Goal: Information Seeking & Learning: Check status

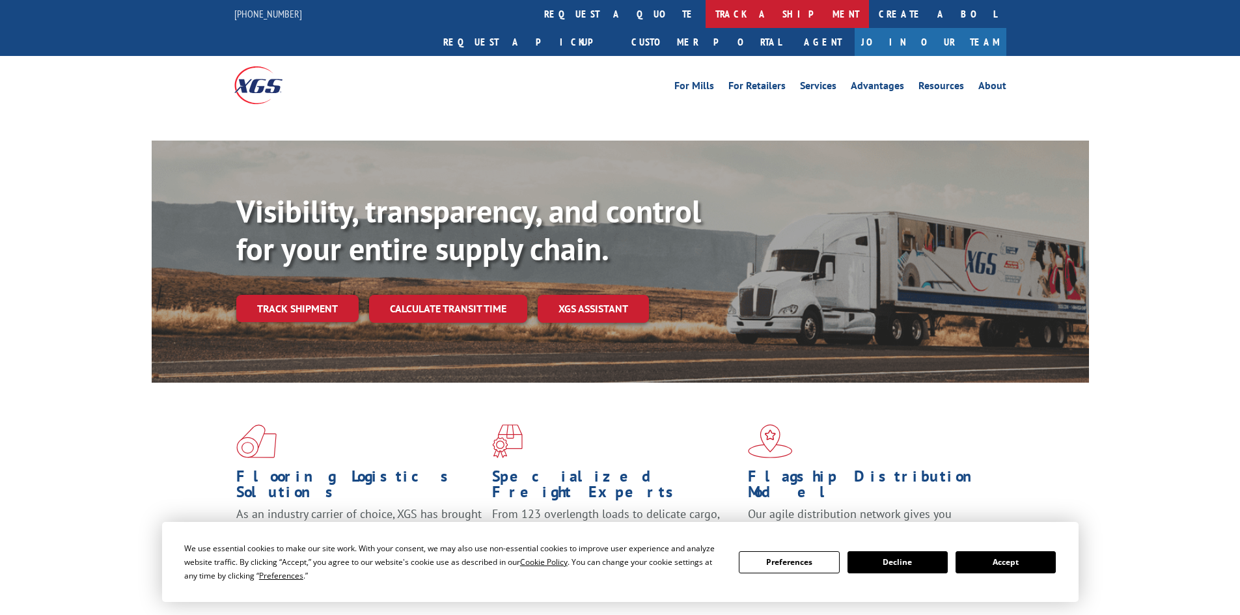
click at [706, 9] on link "track a shipment" at bounding box center [787, 14] width 163 height 28
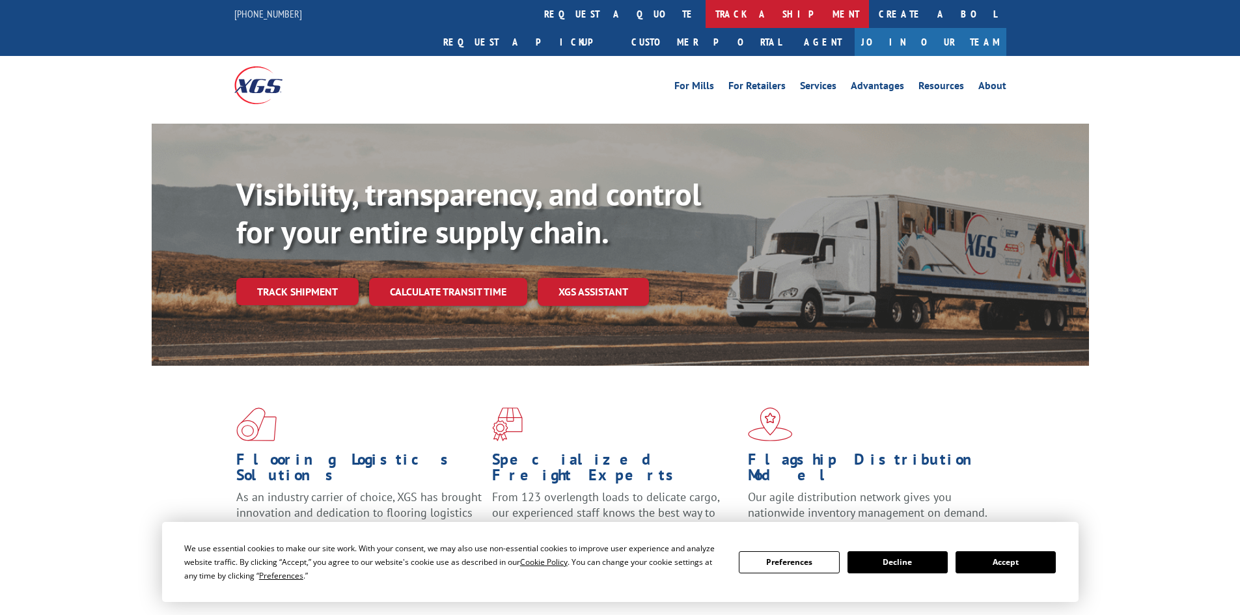
click at [706, 21] on link "track a shipment" at bounding box center [787, 14] width 163 height 28
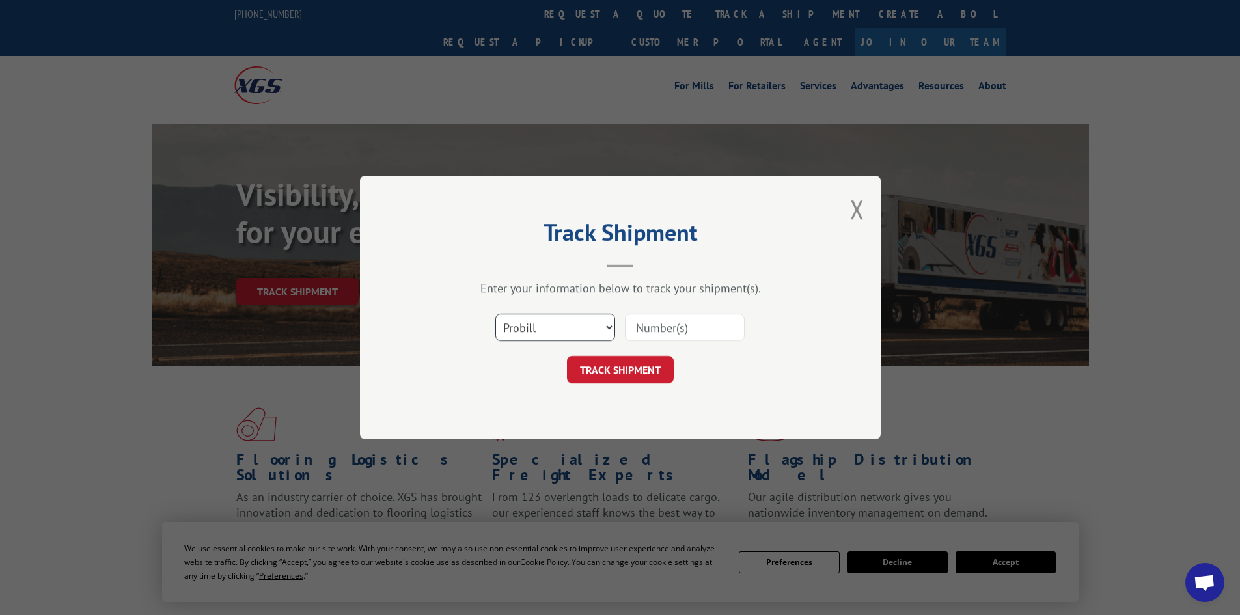
click at [561, 329] on select "Select category... Probill BOL PO" at bounding box center [555, 327] width 120 height 27
select select "po"
click at [495, 314] on select "Select category... Probill BOL PO" at bounding box center [555, 327] width 120 height 27
click at [665, 337] on input at bounding box center [685, 327] width 120 height 27
type input "22971686"
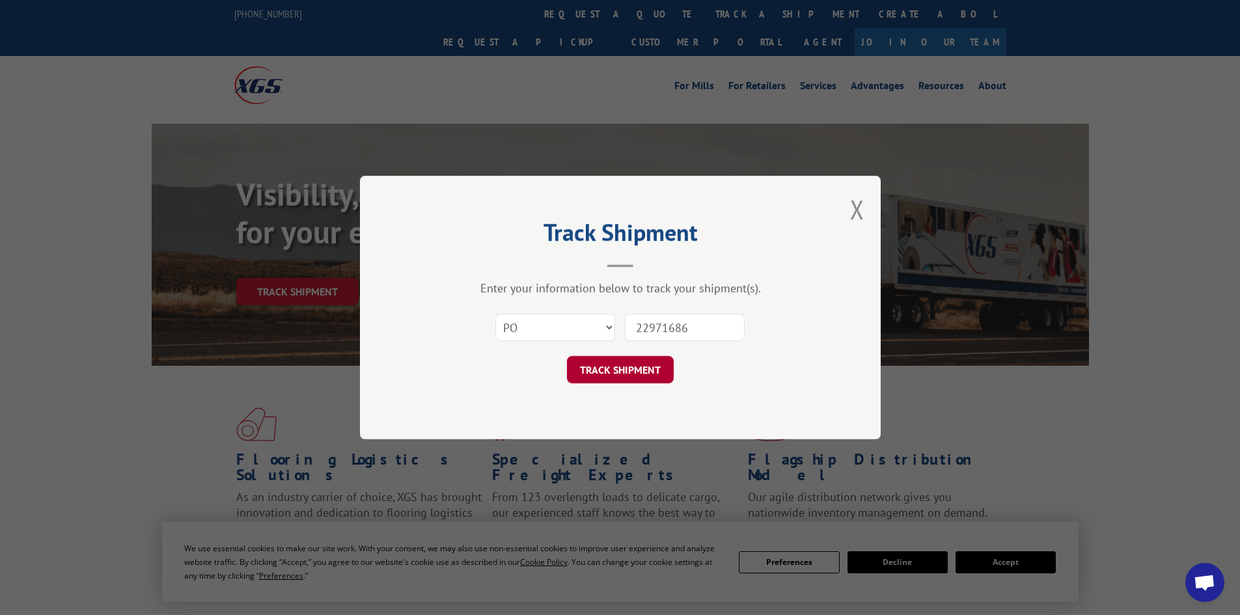
click at [631, 374] on button "TRACK SHIPMENT" at bounding box center [620, 369] width 107 height 27
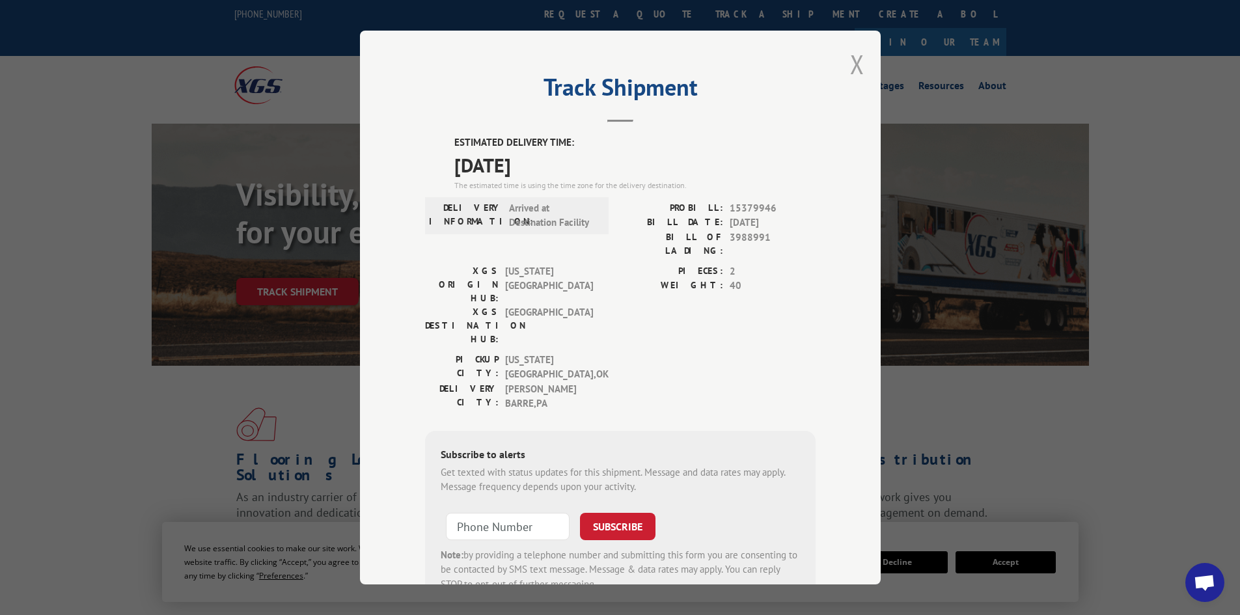
click at [851, 70] on button "Close modal" at bounding box center [857, 64] width 14 height 34
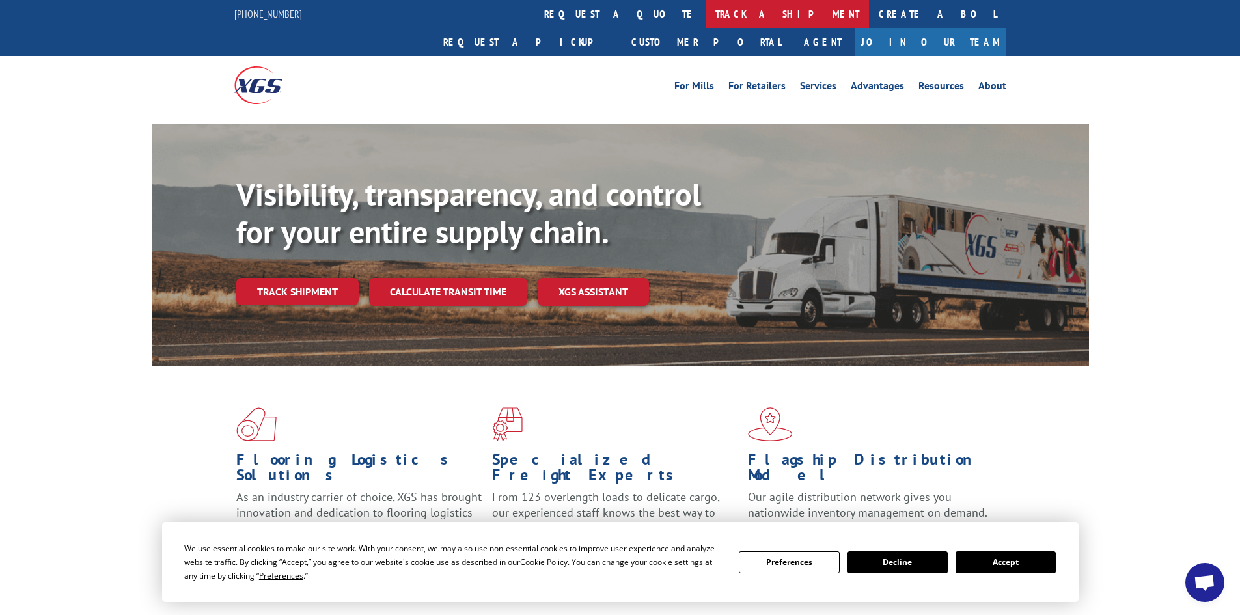
click at [706, 14] on link "track a shipment" at bounding box center [787, 14] width 163 height 28
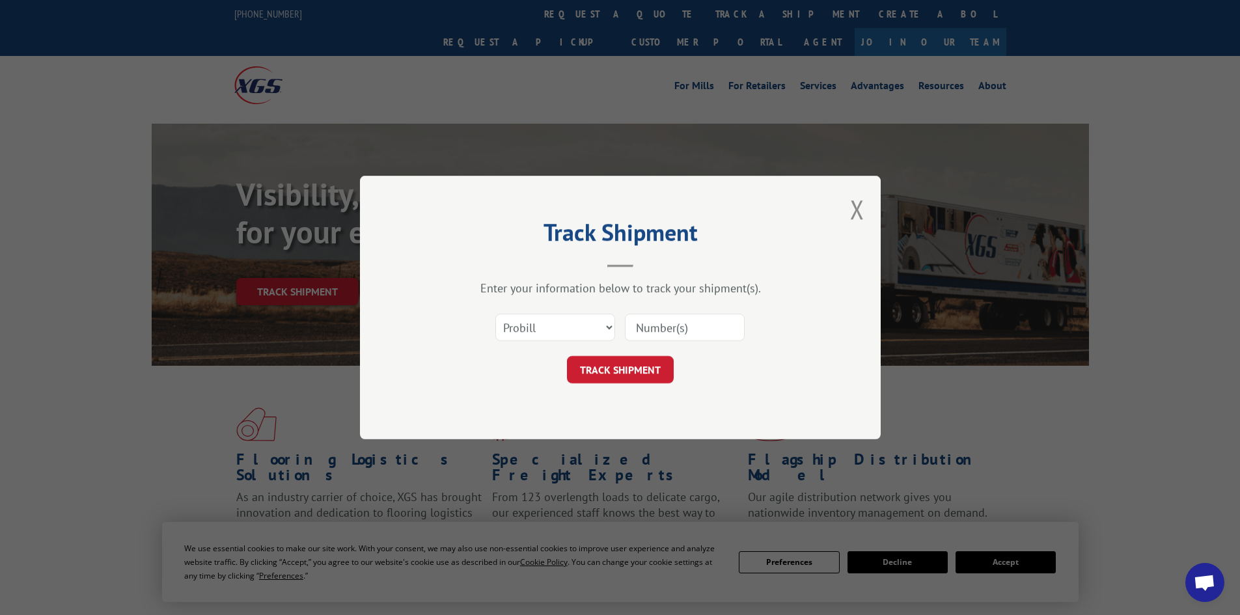
click at [529, 310] on div "Select category... Probill BOL PO" at bounding box center [620, 327] width 391 height 43
click at [532, 333] on select "Select category... Probill BOL PO" at bounding box center [555, 327] width 120 height 27
click at [495, 314] on select "Select category... Probill BOL PO" at bounding box center [555, 327] width 120 height 27
click at [529, 337] on select "Select category... Probill BOL PO" at bounding box center [555, 327] width 120 height 27
select select "po"
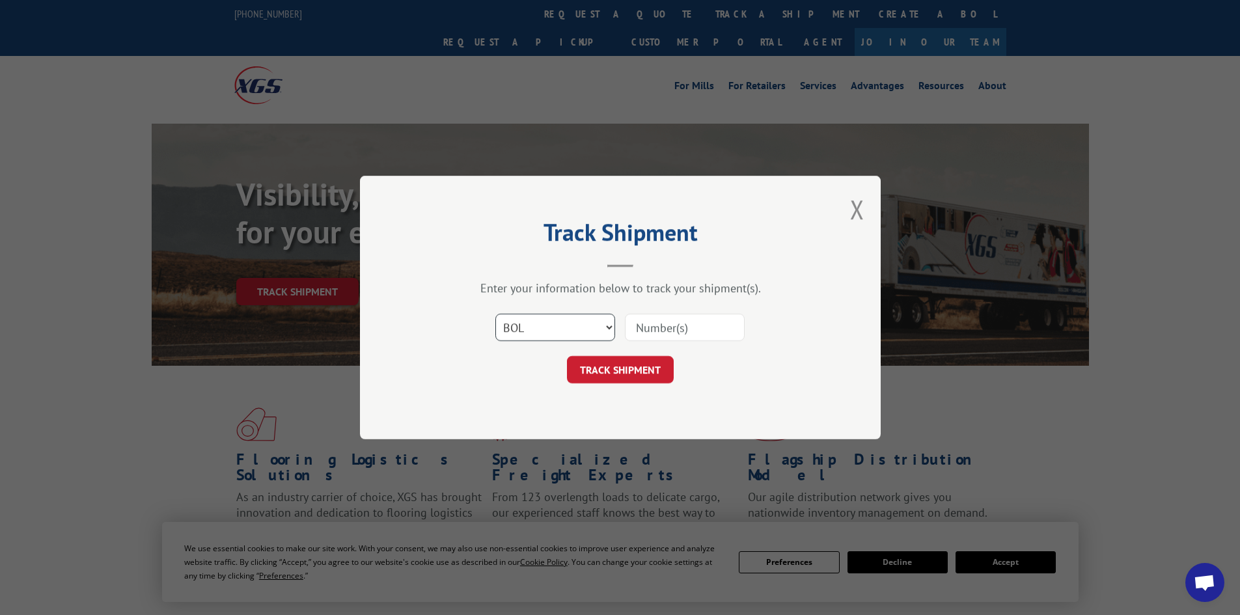
click at [495, 314] on select "Select category... Probill BOL PO" at bounding box center [555, 327] width 120 height 27
click at [657, 334] on input at bounding box center [685, 327] width 120 height 27
type input "22972083"
click at [618, 364] on button "TRACK SHIPMENT" at bounding box center [620, 369] width 107 height 27
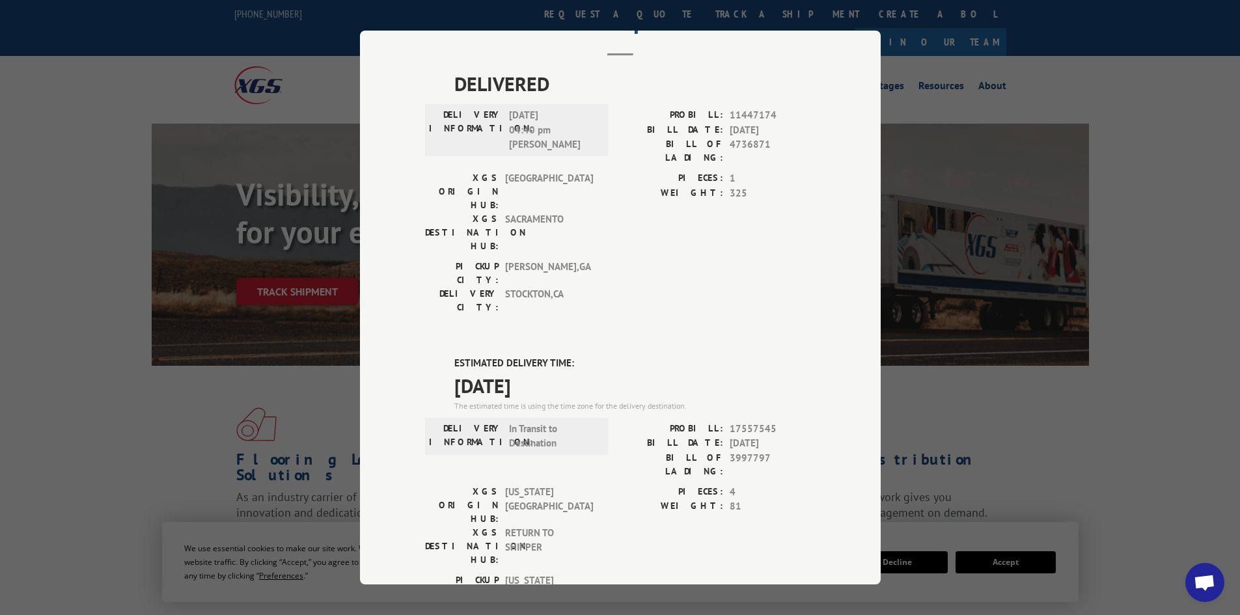
scroll to position [65, 0]
